Goal: Go to known website: Access a specific website the user already knows

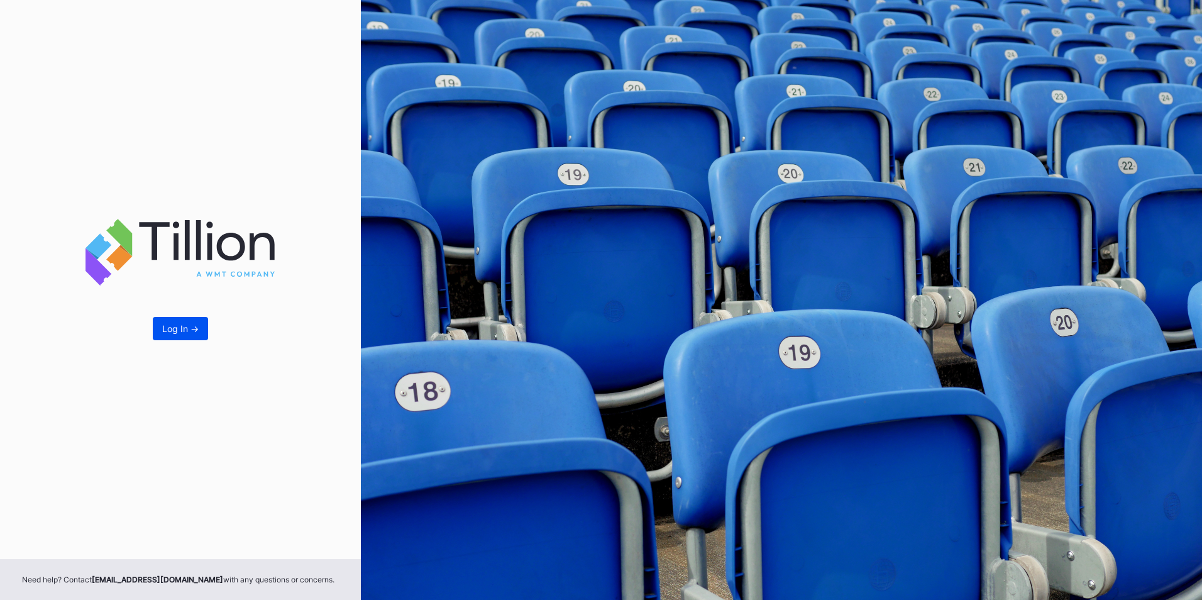
click at [167, 322] on button "Log In ->" at bounding box center [180, 328] width 55 height 23
